Goal: Communication & Community: Connect with others

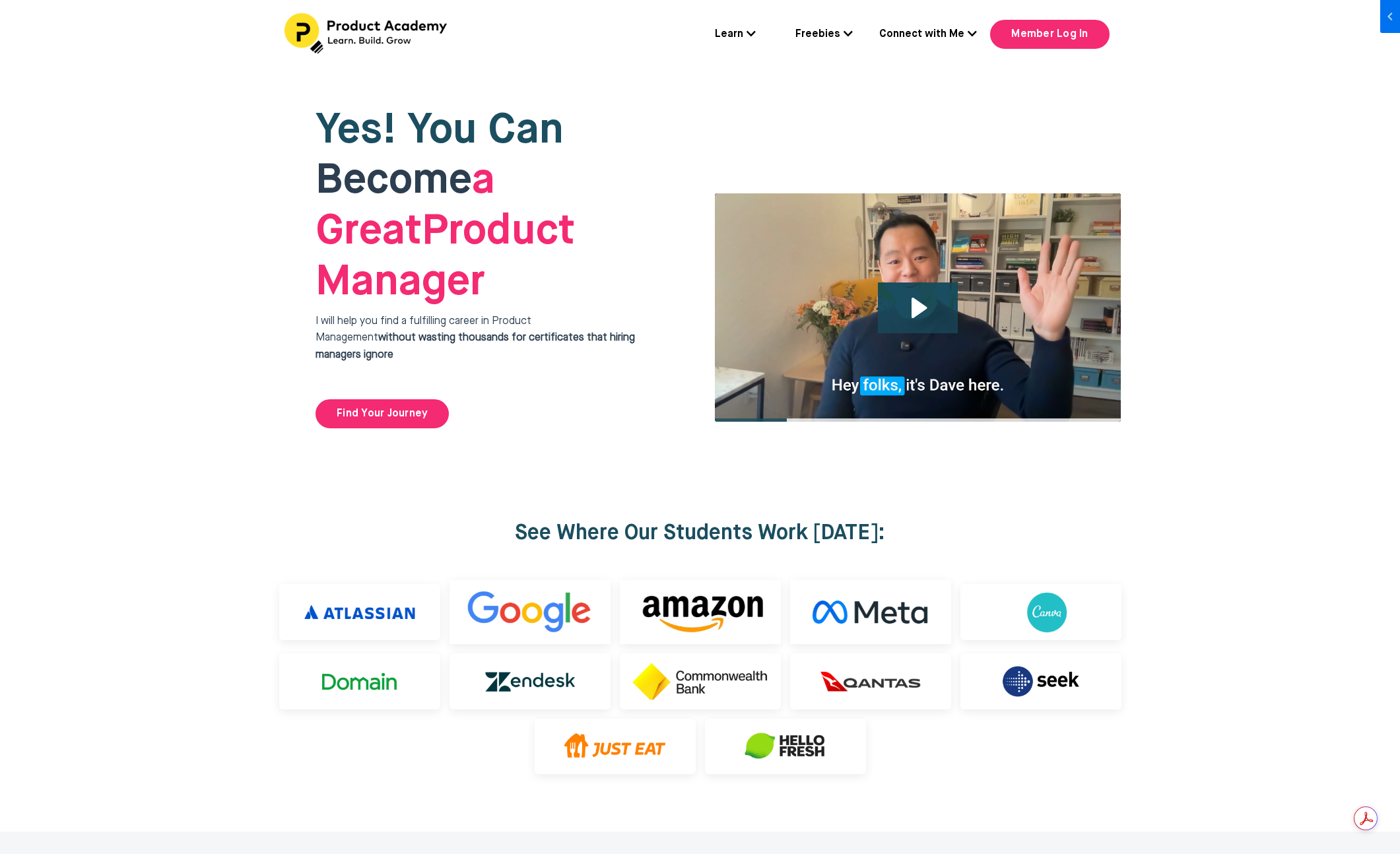
click at [942, 38] on link "Connect with Me" at bounding box center [927, 34] width 98 height 17
click at [936, 99] on link "Ask Me Anything" at bounding box center [932, 105] width 132 height 31
click at [952, 25] on div "Connect with Me About Ask Me Anything Medium Substack Linkedin DM me on Slack" at bounding box center [927, 34] width 98 height 19
click at [957, 30] on link "Connect with Me" at bounding box center [927, 34] width 98 height 17
click at [947, 219] on link "DM me on Slack" at bounding box center [932, 225] width 132 height 31
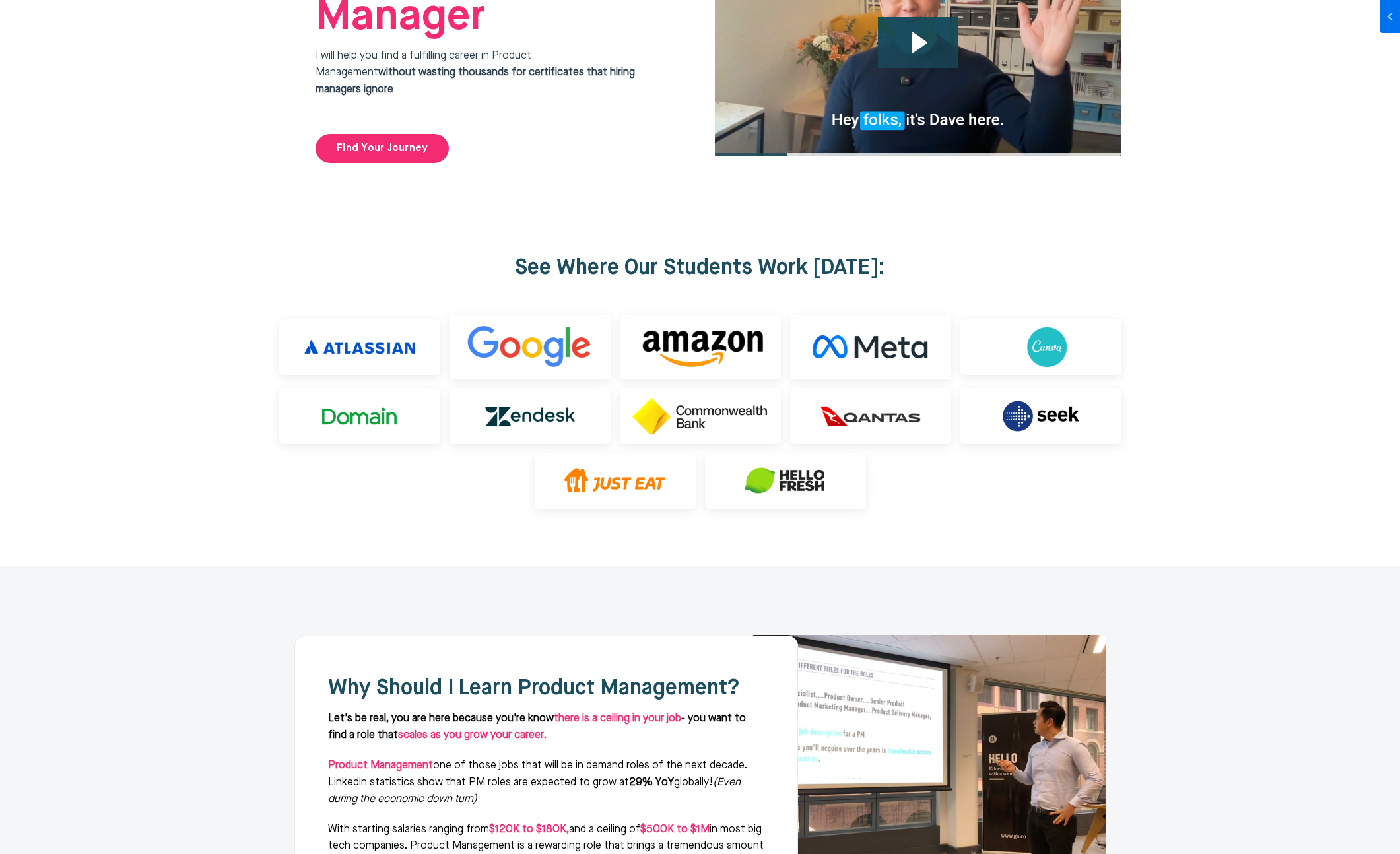
scroll to position [493, 0]
